Goal: Information Seeking & Learning: Learn about a topic

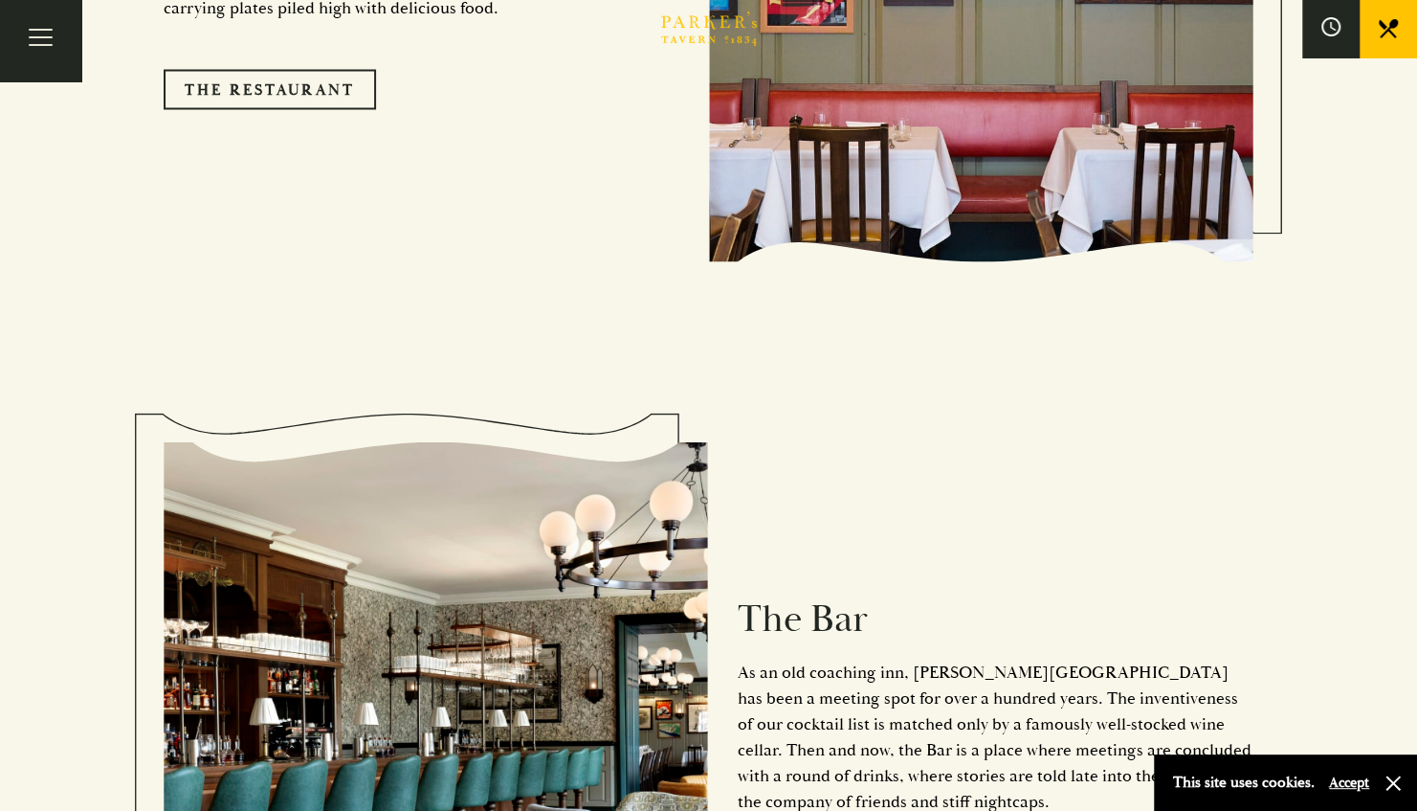
scroll to position [1914, 0]
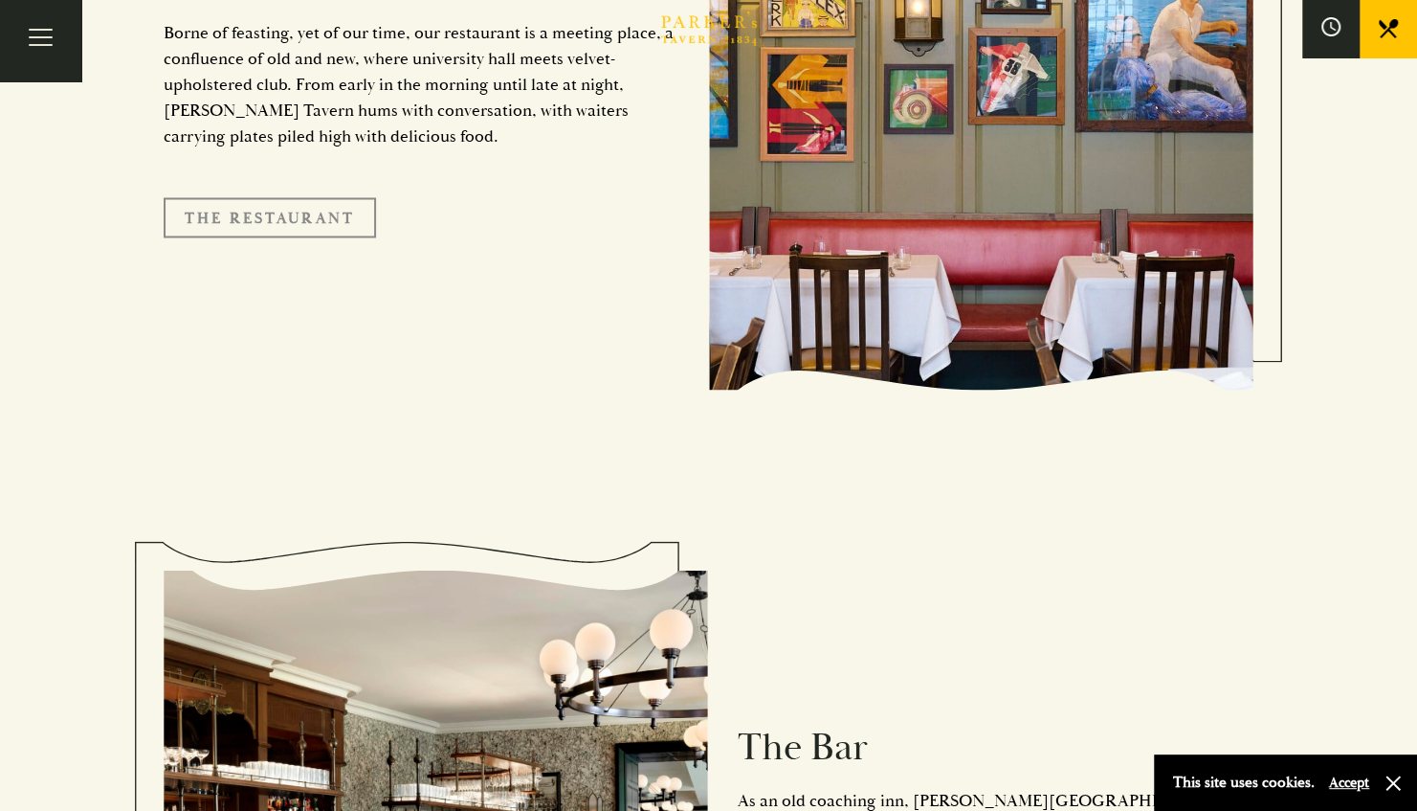
click at [330, 197] on link "The Restaurant" at bounding box center [270, 217] width 212 height 40
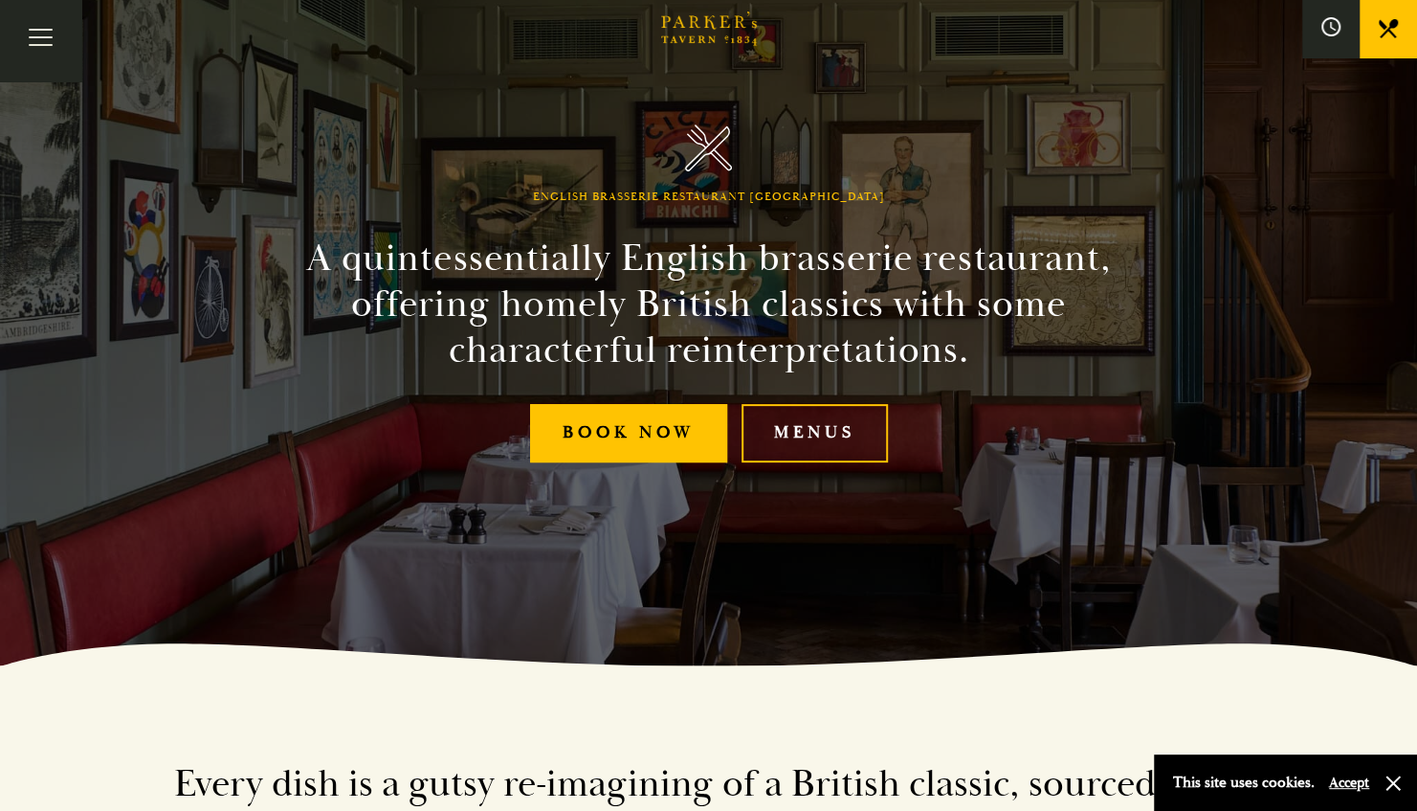
scroll to position [287, 0]
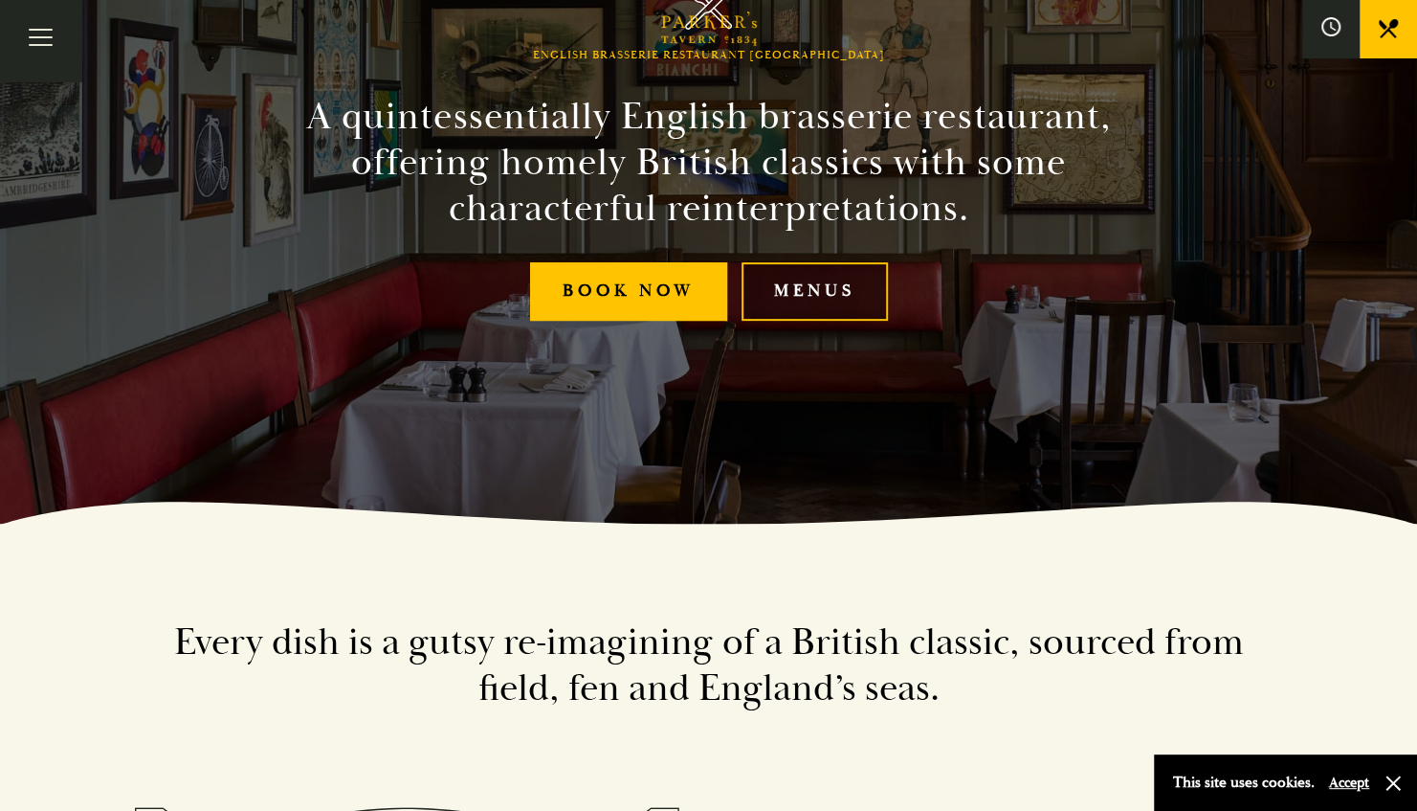
click at [833, 290] on link "Menus" at bounding box center [815, 291] width 146 height 58
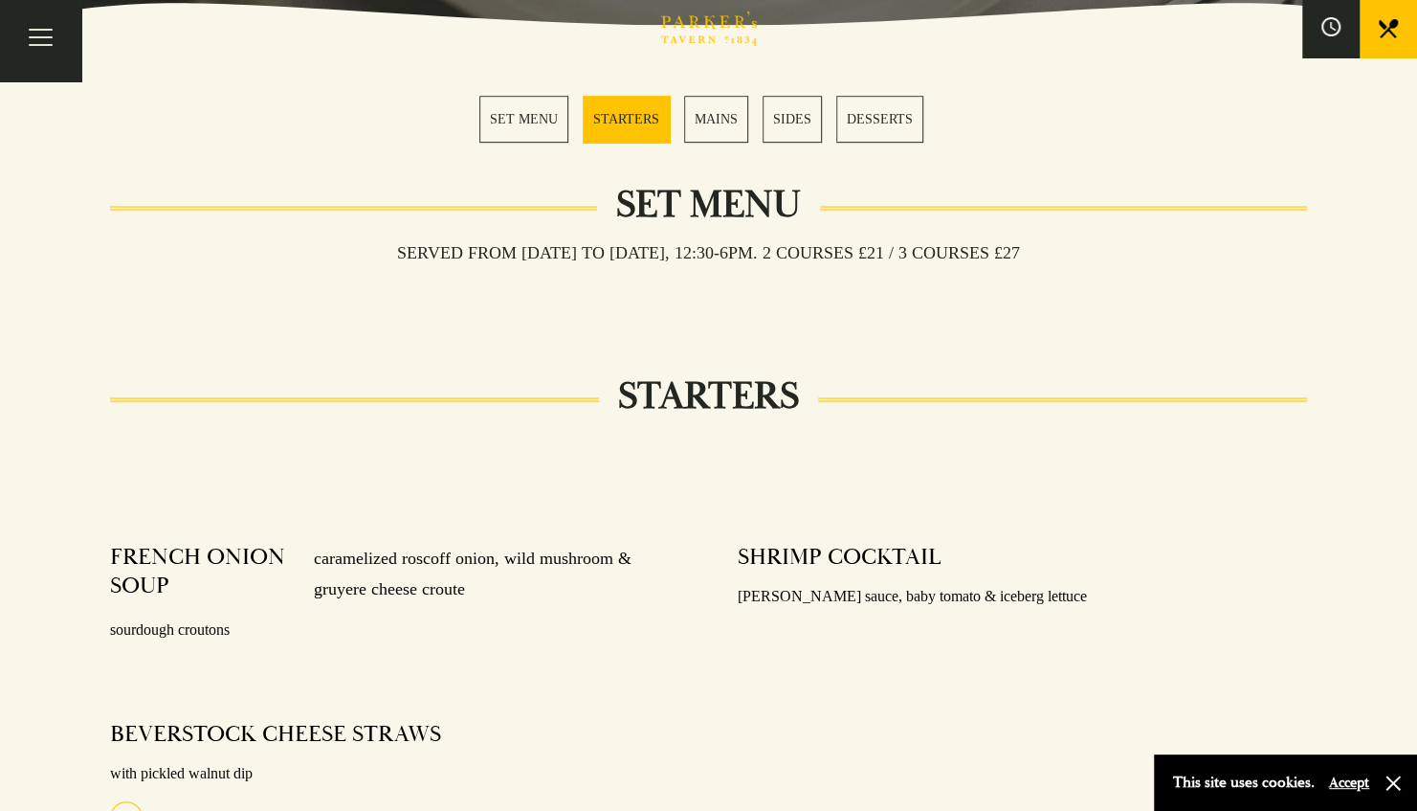
scroll to position [574, 0]
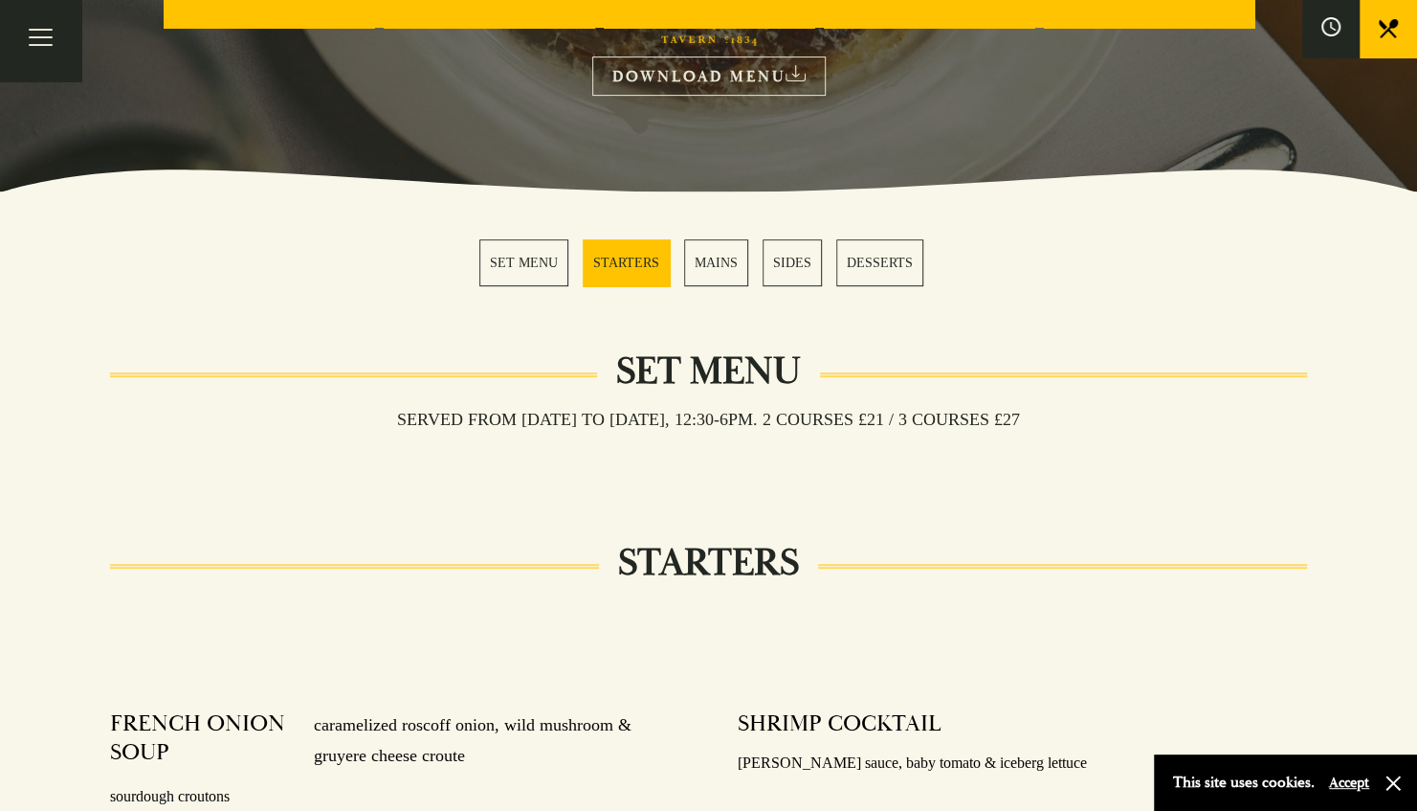
click at [728, 256] on link "MAINS" at bounding box center [716, 262] width 64 height 47
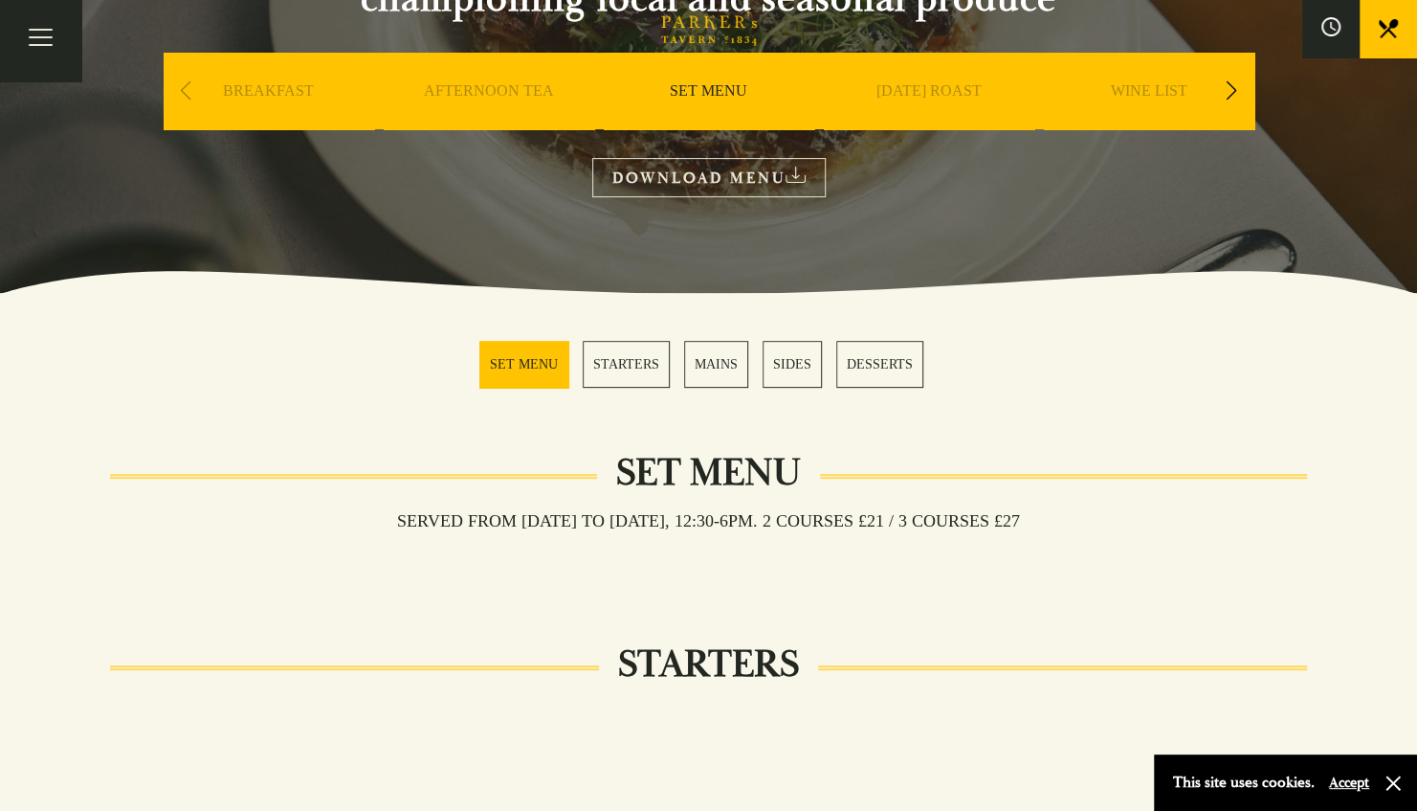
scroll to position [90, 0]
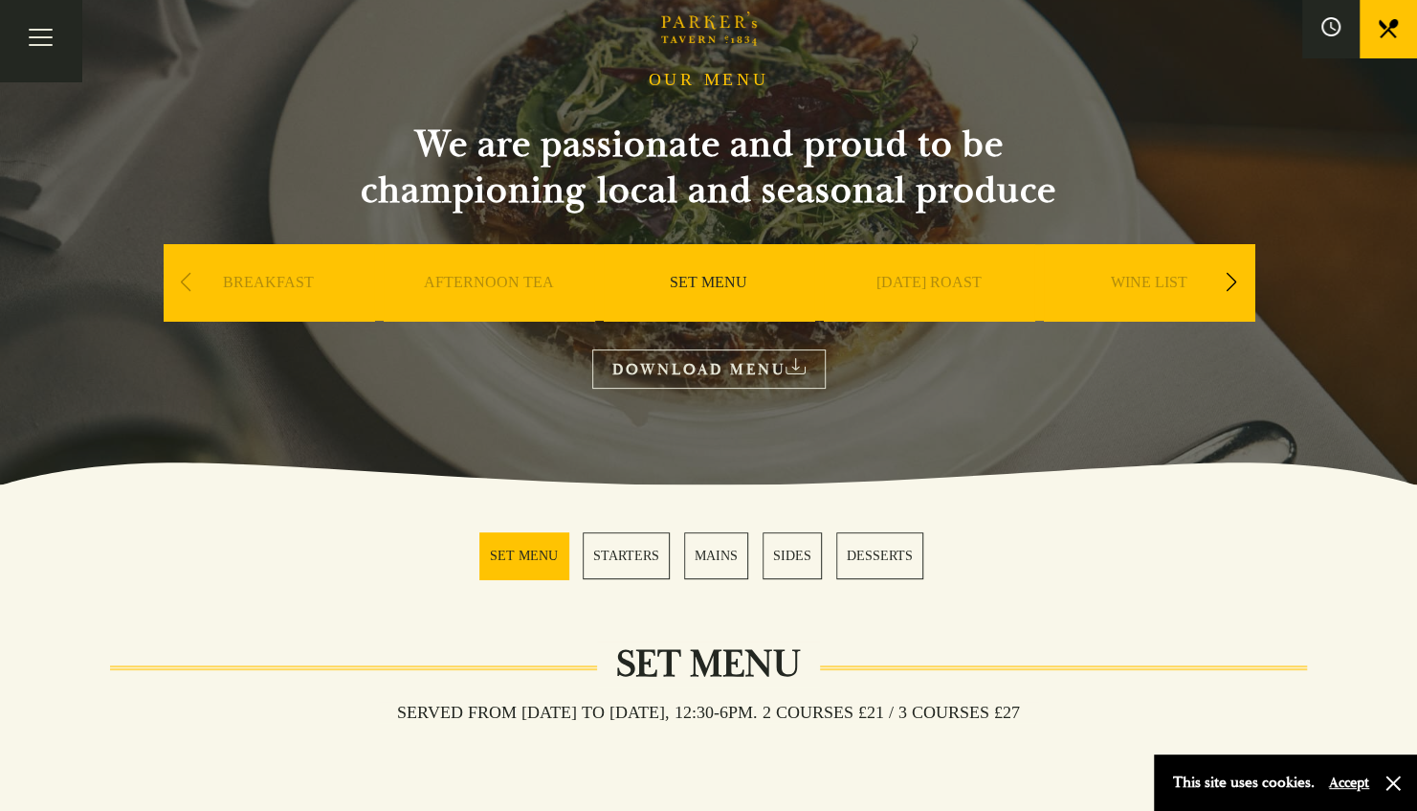
click at [1231, 276] on div "Next slide" at bounding box center [1232, 282] width 26 height 42
click at [1220, 285] on div "Next slide" at bounding box center [1232, 282] width 26 height 42
click at [1219, 285] on div "Next slide" at bounding box center [1232, 282] width 26 height 42
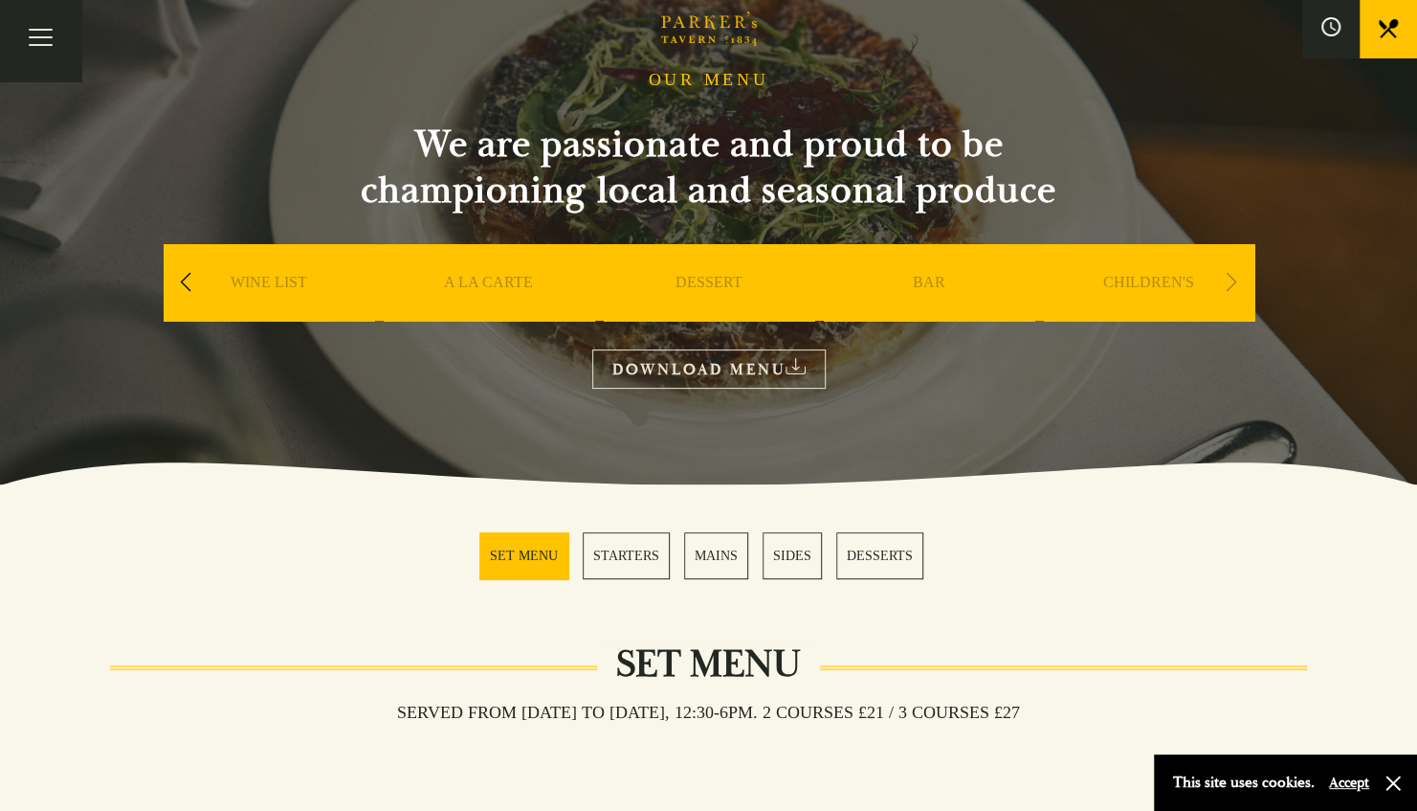
click at [527, 279] on link "A LA CARTE" at bounding box center [488, 311] width 89 height 77
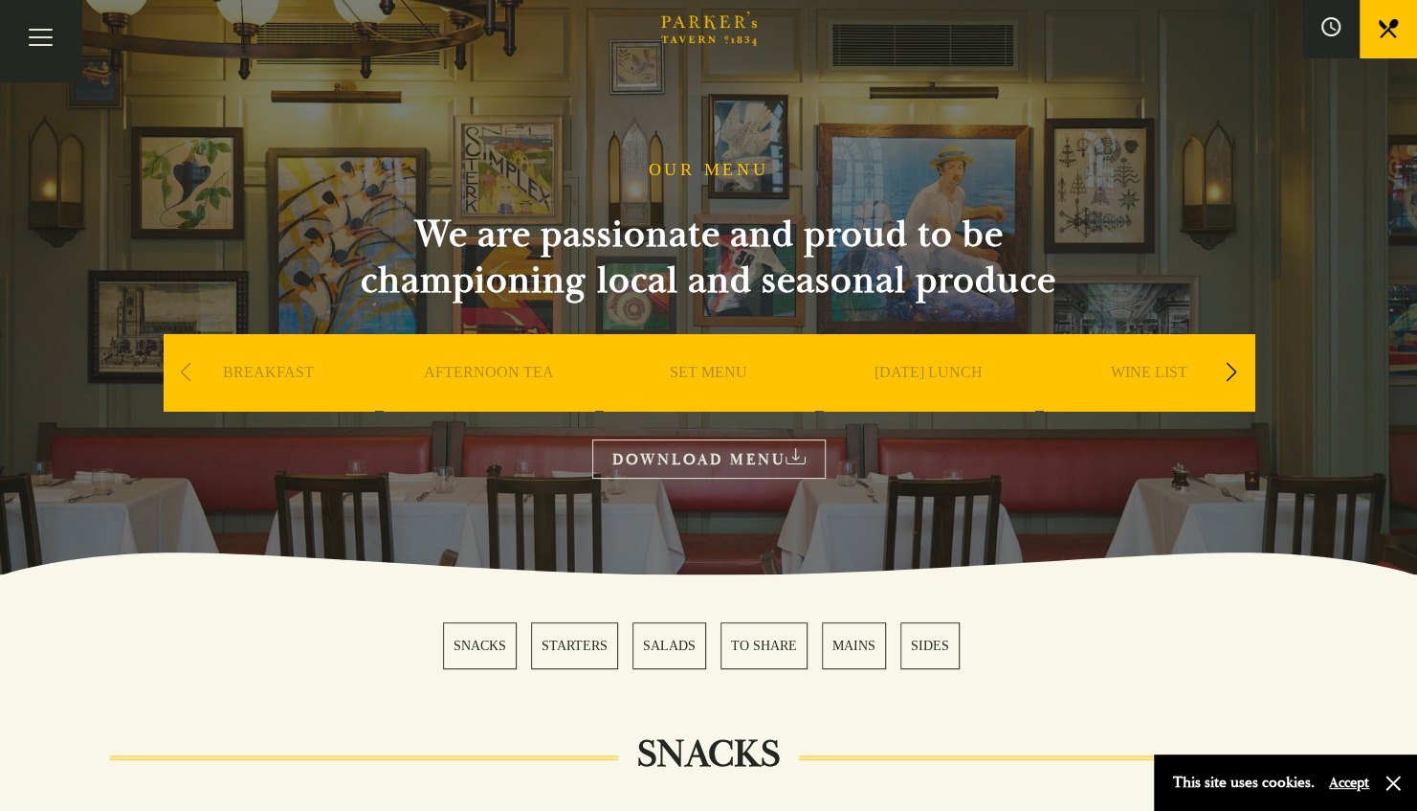
click at [1225, 368] on div "Next slide" at bounding box center [1232, 372] width 26 height 42
click at [794, 371] on div "DESSERT" at bounding box center [709, 401] width 211 height 134
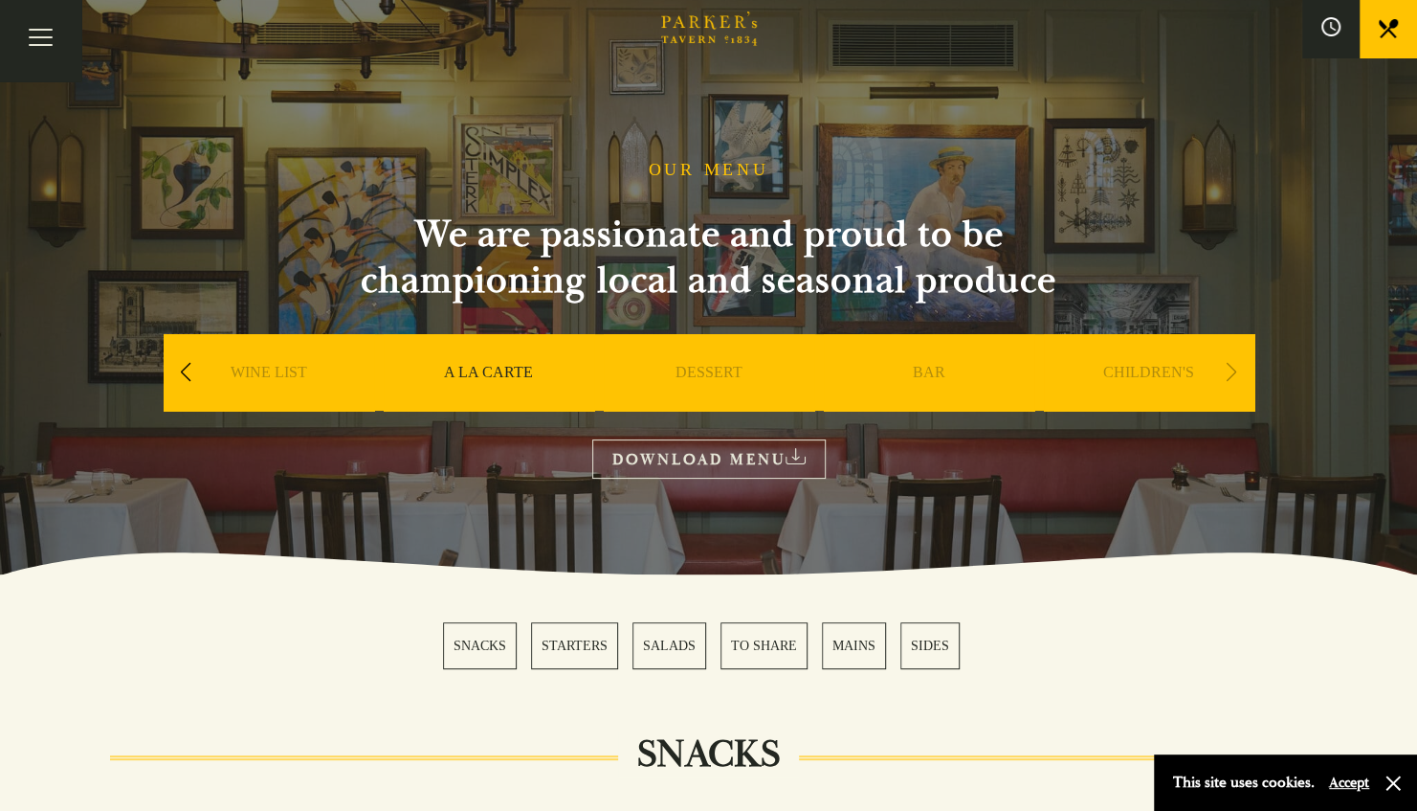
click at [745, 370] on div "DESSERT" at bounding box center [709, 401] width 211 height 134
click at [748, 369] on div "DESSERT" at bounding box center [709, 401] width 211 height 134
click at [708, 369] on link "DESSERT" at bounding box center [709, 401] width 67 height 77
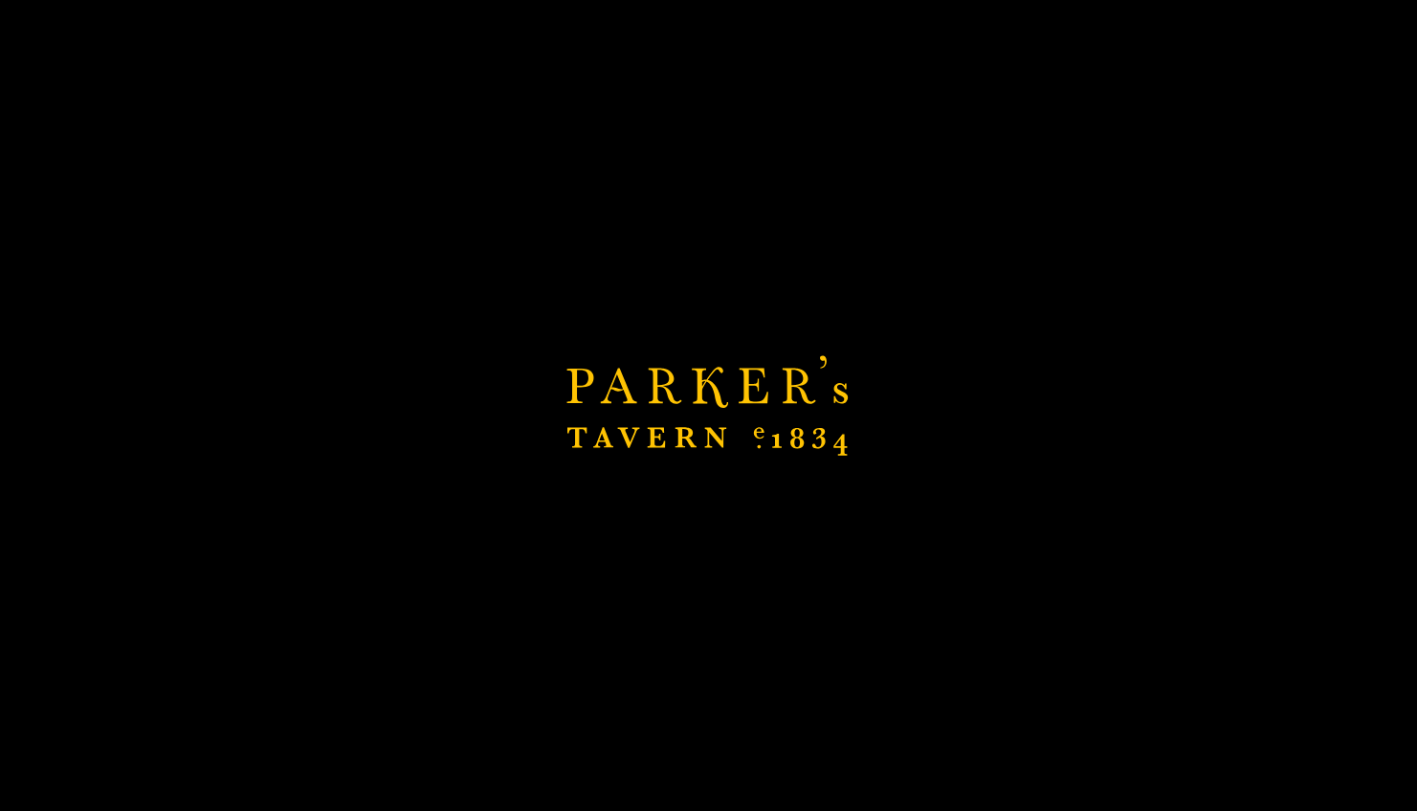
scroll to position [96, 0]
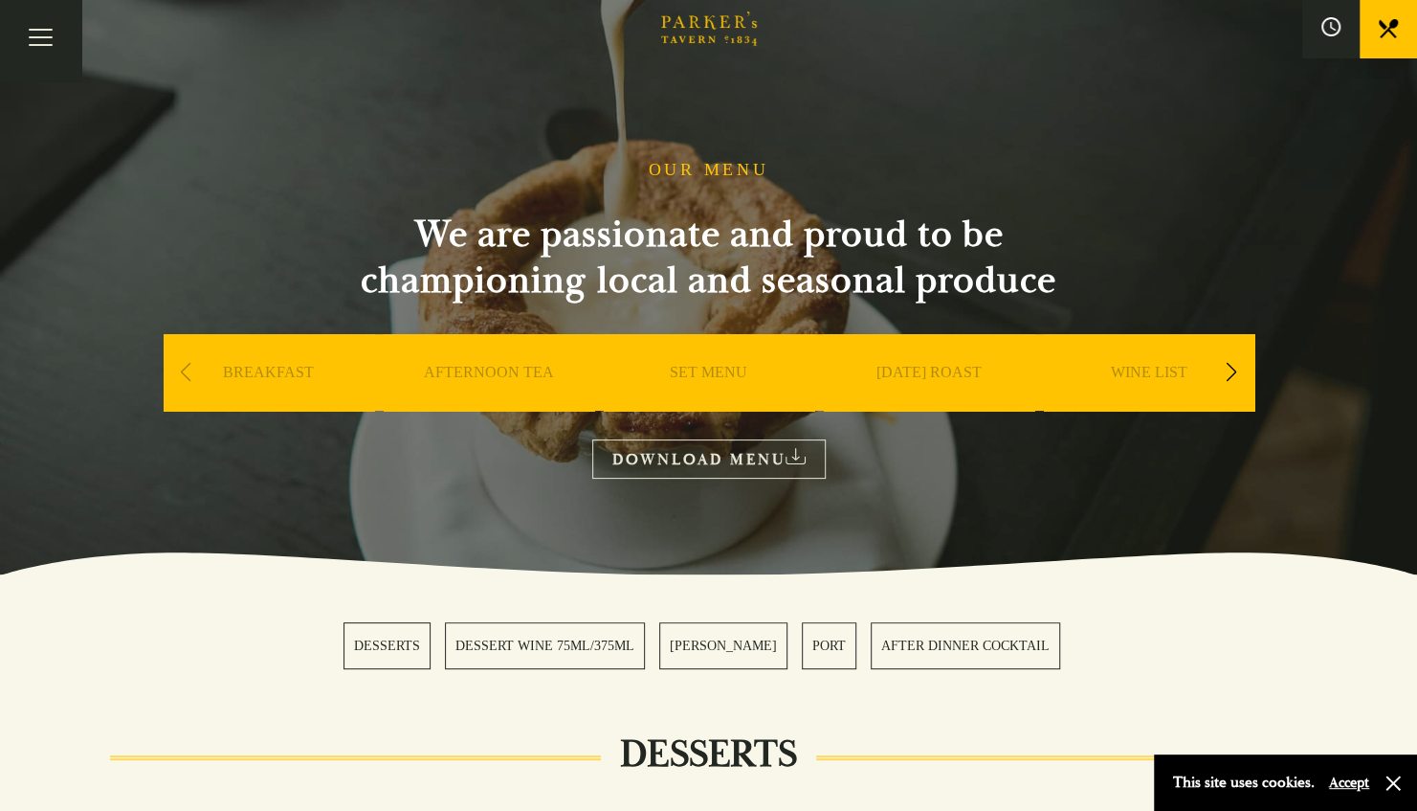
click at [1229, 371] on div "Next slide" at bounding box center [1232, 372] width 26 height 42
click at [763, 371] on div "A LA CARTE" at bounding box center [709, 401] width 211 height 134
click at [748, 368] on link "A LA CARTE" at bounding box center [708, 401] width 89 height 77
